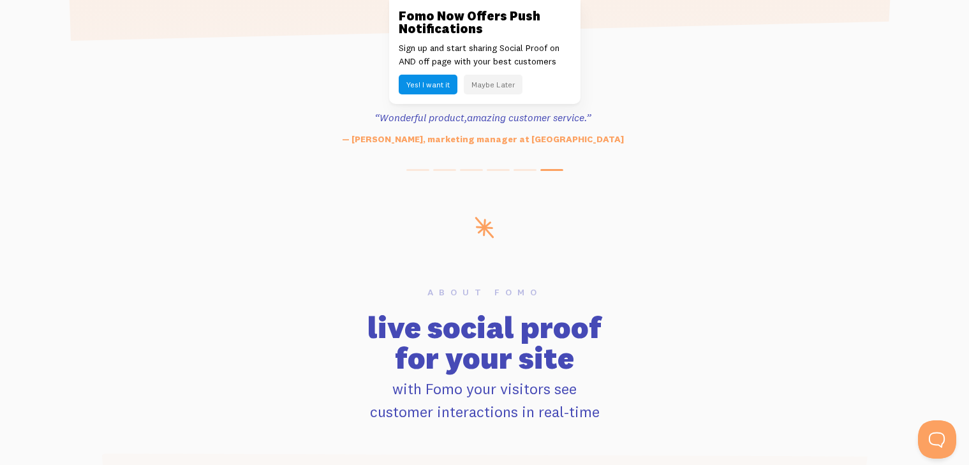
scroll to position [555, 0]
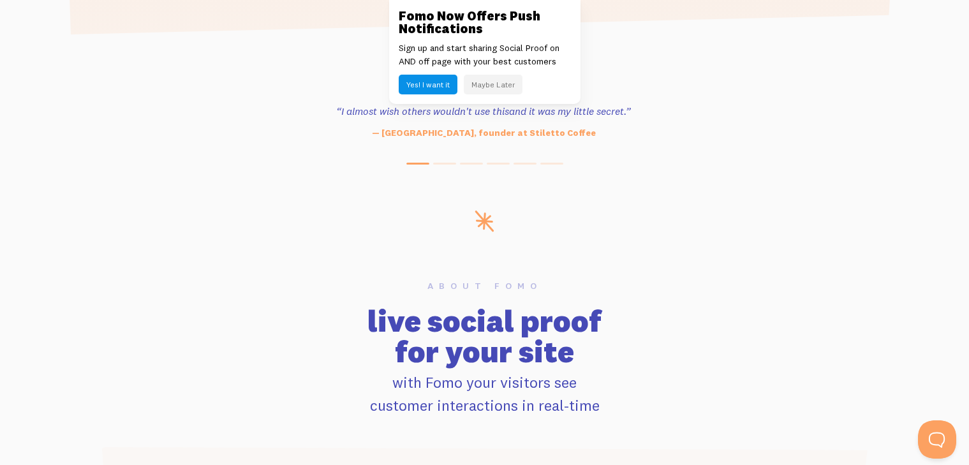
click at [439, 10] on h3 "Fomo Now Offers Push Notifications" at bounding box center [485, 23] width 172 height 26
click at [235, 38] on link at bounding box center [484, 232] width 969 height 465
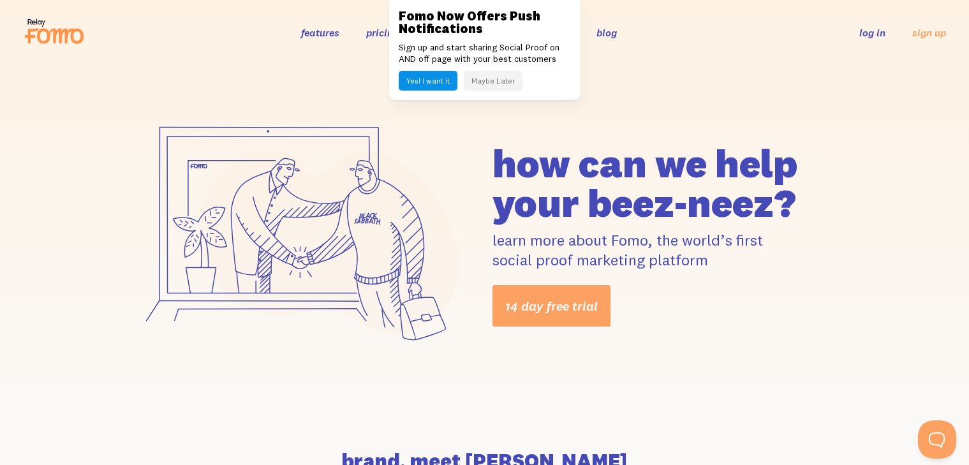
scroll to position [26, 0]
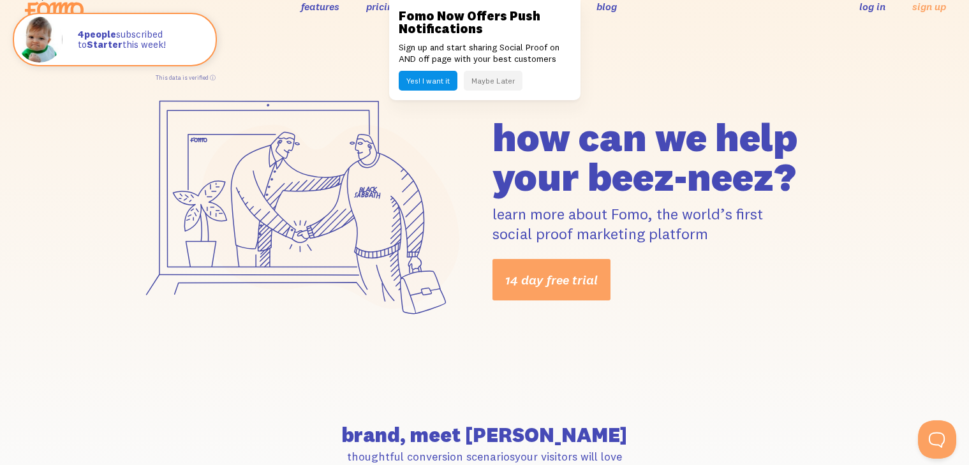
click at [543, 4] on div "Fomo Now Offers Push Notifications Sign up and start sharing Social Proof on AN…" at bounding box center [484, 50] width 191 height 100
click at [15, 173] on link at bounding box center [484, 232] width 969 height 465
